Goal: Task Accomplishment & Management: Contribute content

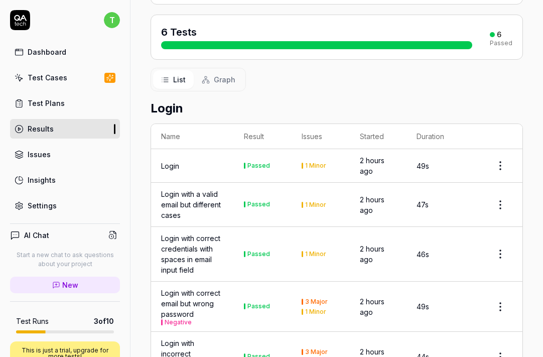
scroll to position [117, 0]
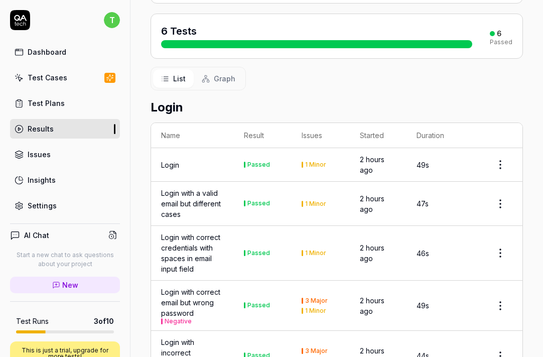
click at [208, 75] on icon at bounding box center [206, 79] width 8 height 8
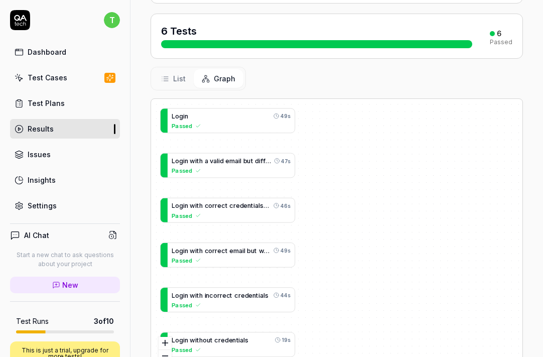
click at [179, 73] on span "List" at bounding box center [179, 78] width 13 height 11
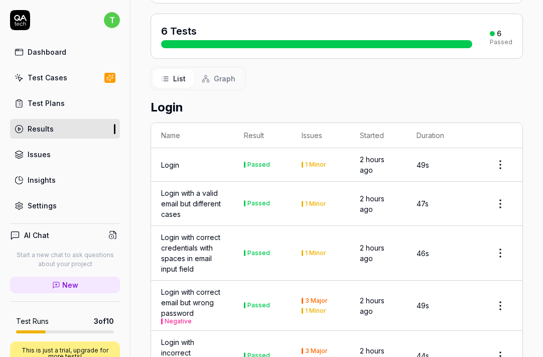
click at [211, 69] on button "Graph" at bounding box center [219, 78] width 50 height 19
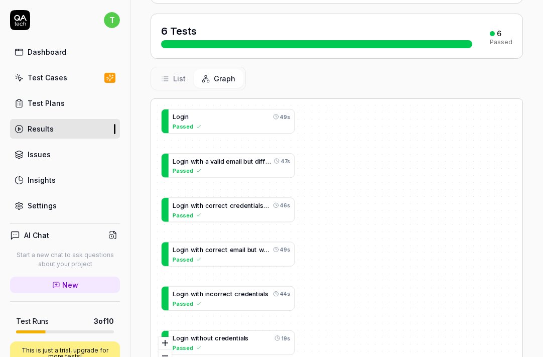
click at [179, 73] on span "List" at bounding box center [179, 78] width 13 height 11
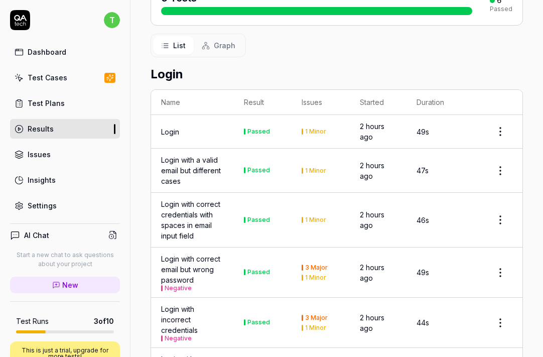
scroll to position [154, 0]
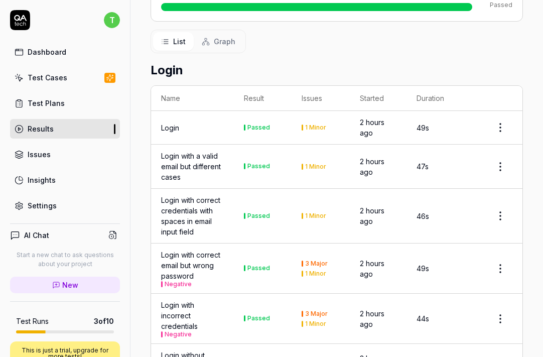
click at [213, 205] on div "Login with correct credentials with spaces in email input field" at bounding box center [192, 216] width 63 height 42
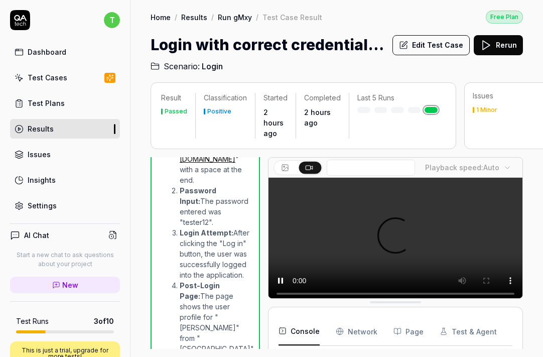
scroll to position [498, 0]
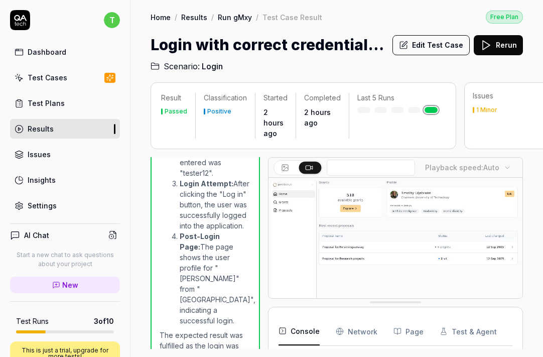
click at [46, 125] on div "Results" at bounding box center [41, 128] width 26 height 11
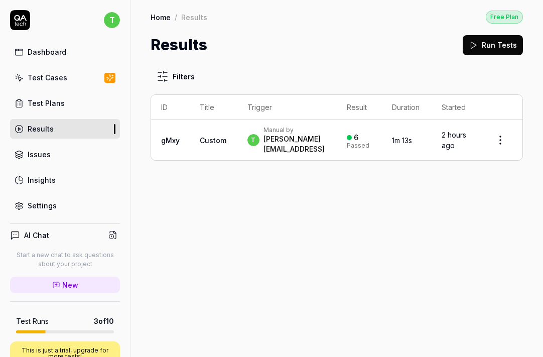
click at [52, 99] on div "Test Plans" at bounding box center [46, 103] width 37 height 11
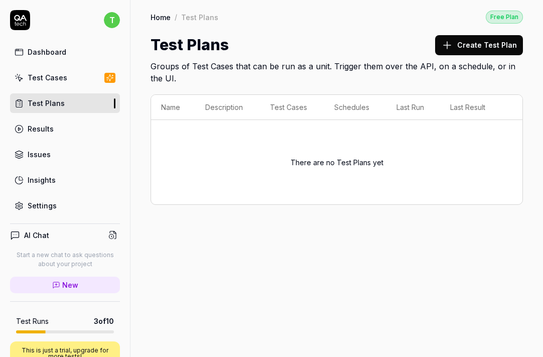
click at [59, 78] on div "Test Cases" at bounding box center [48, 77] width 40 height 11
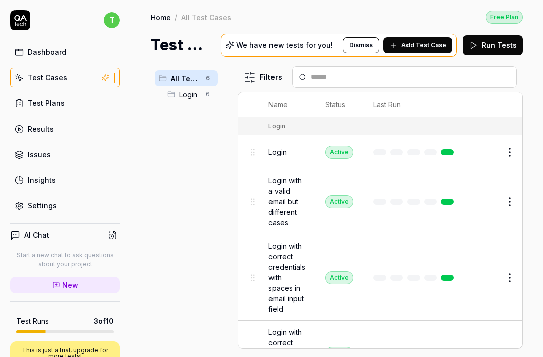
click at [417, 46] on span "Add Test Case" at bounding box center [423, 45] width 45 height 9
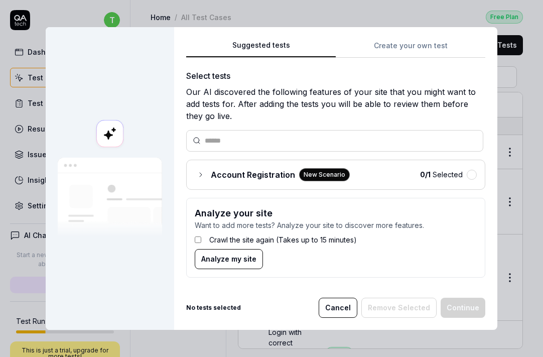
click at [263, 173] on span "Account Registration" at bounding box center [253, 175] width 84 height 12
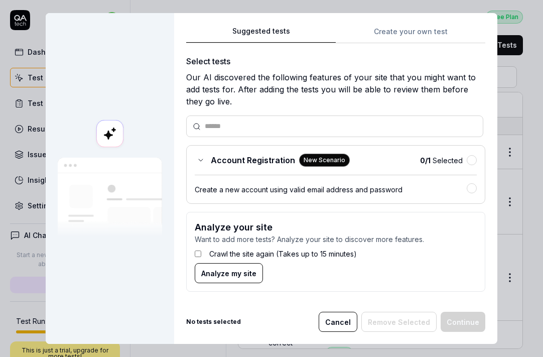
click at [273, 185] on div "Create a new account using valid email address and password" at bounding box center [331, 189] width 272 height 11
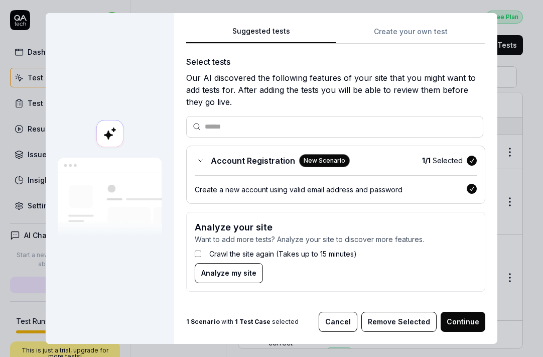
click at [273, 185] on div "Create a new account using valid email address and password" at bounding box center [331, 189] width 272 height 11
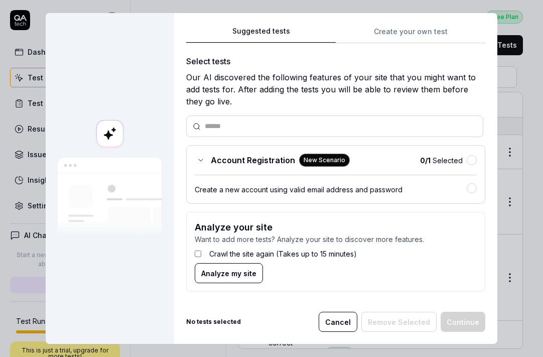
click at [223, 273] on span "Analyze my site" at bounding box center [228, 273] width 55 height 11
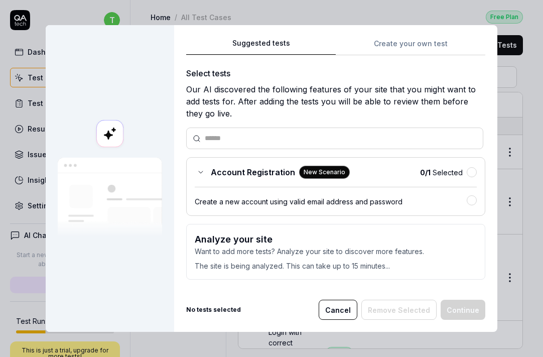
click at [338, 307] on button "Cancel" at bounding box center [338, 310] width 39 height 20
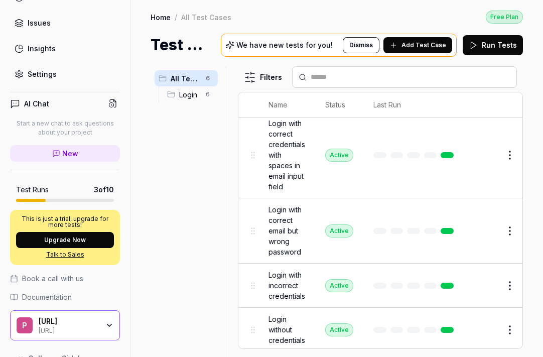
scroll to position [154, 0]
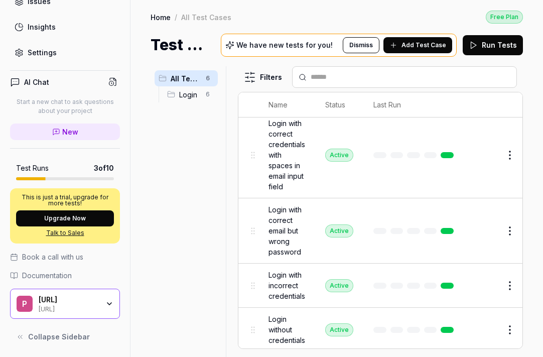
click at [102, 302] on div "[URL] [URL]" at bounding box center [72, 303] width 67 height 17
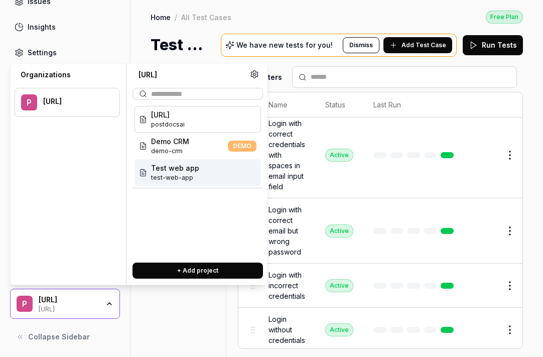
click at [181, 171] on span "Test web app" at bounding box center [175, 168] width 48 height 11
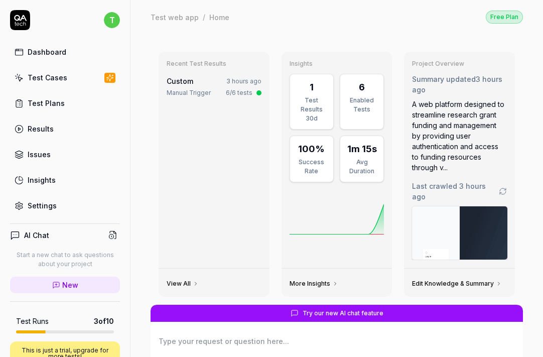
type textarea "*"
click at [62, 59] on link "Dashboard" at bounding box center [65, 52] width 110 height 20
click at [51, 179] on div "Insights" at bounding box center [42, 180] width 28 height 11
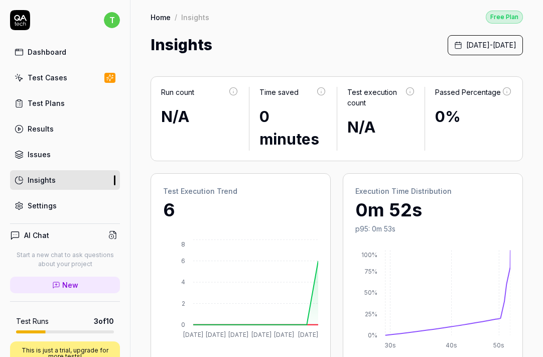
drag, startPoint x: 130, startPoint y: 158, endPoint x: 157, endPoint y: 165, distance: 26.9
